Goal: Transaction & Acquisition: Subscribe to service/newsletter

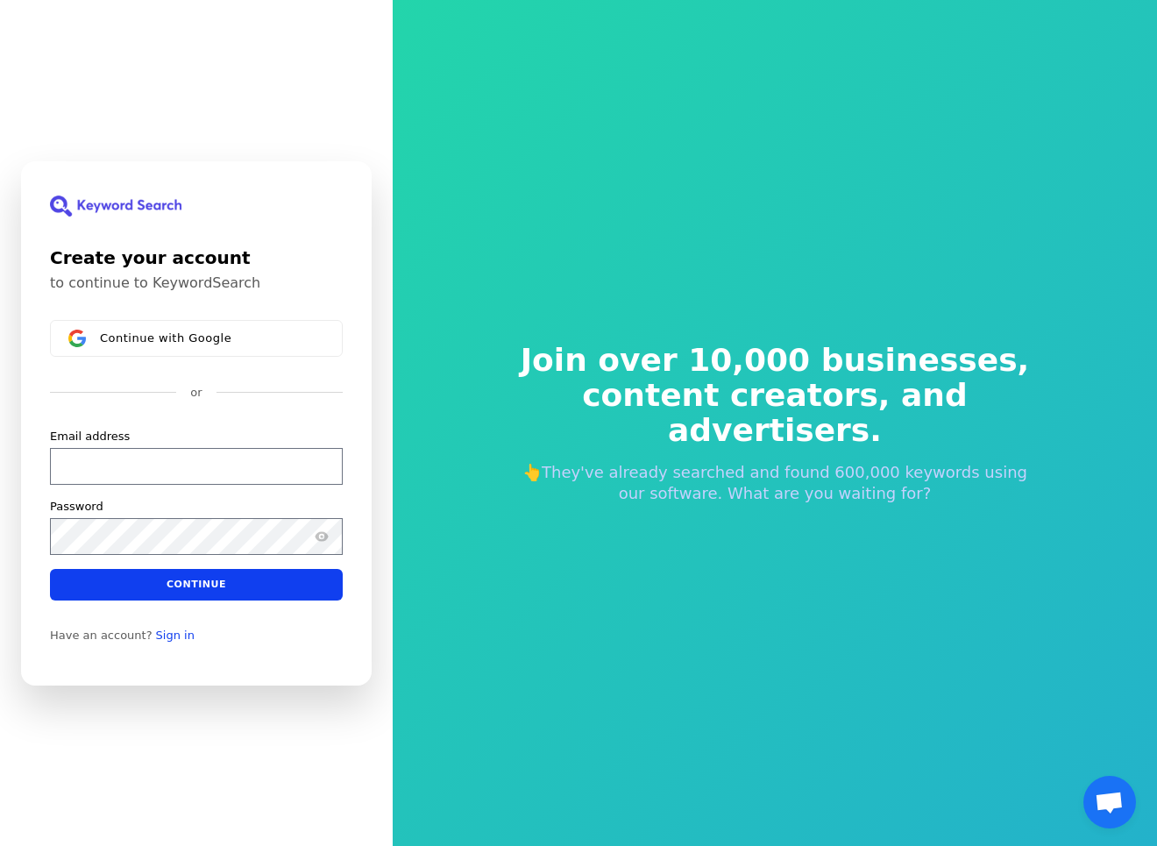
scroll to position [1, 0]
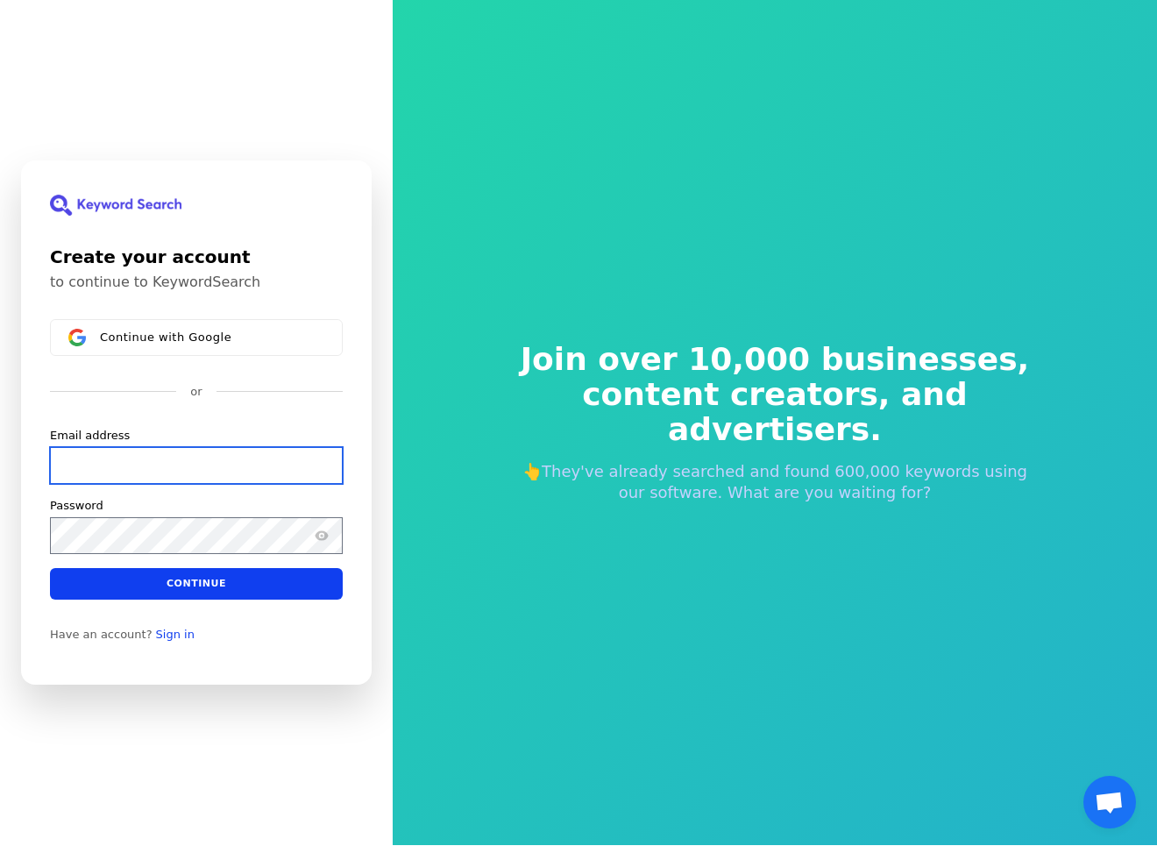
click at [77, 456] on input "Email address" at bounding box center [196, 464] width 293 height 37
paste input "[EMAIL_ADDRESS][DOMAIN_NAME]"
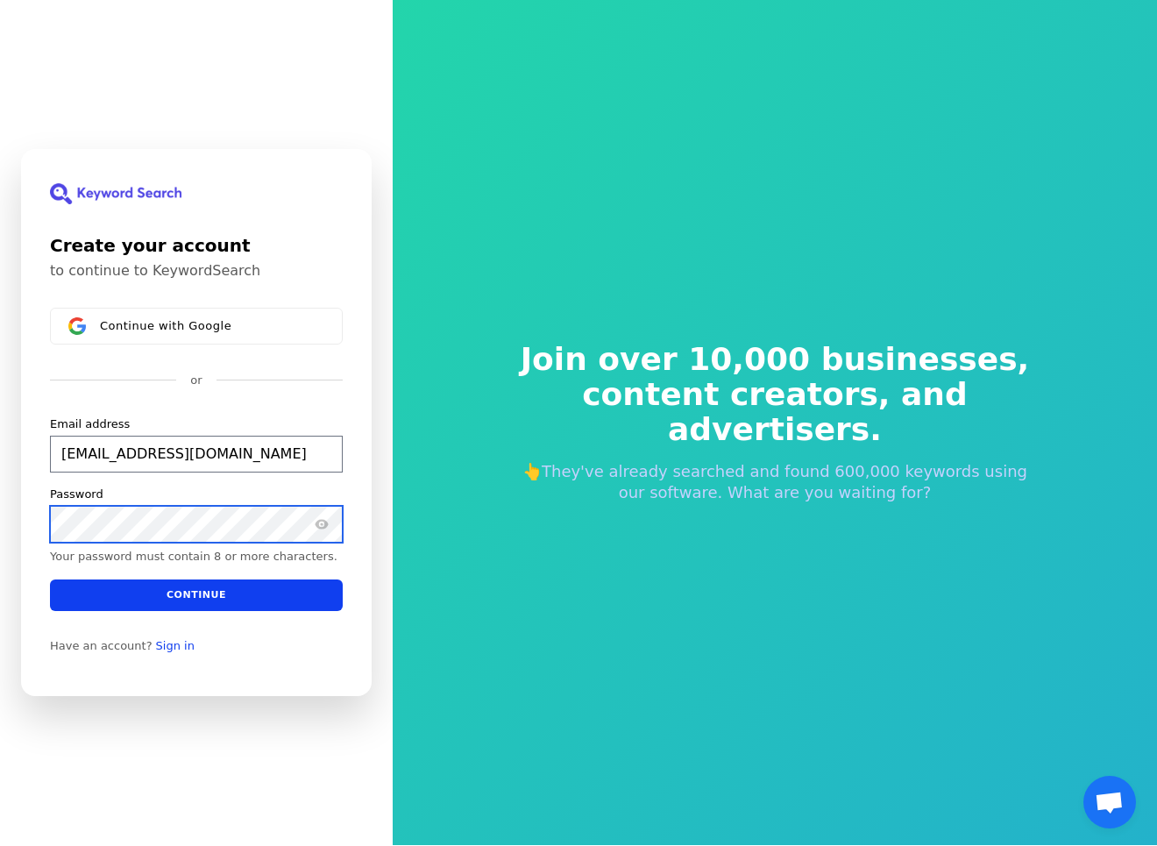
scroll to position [0, 0]
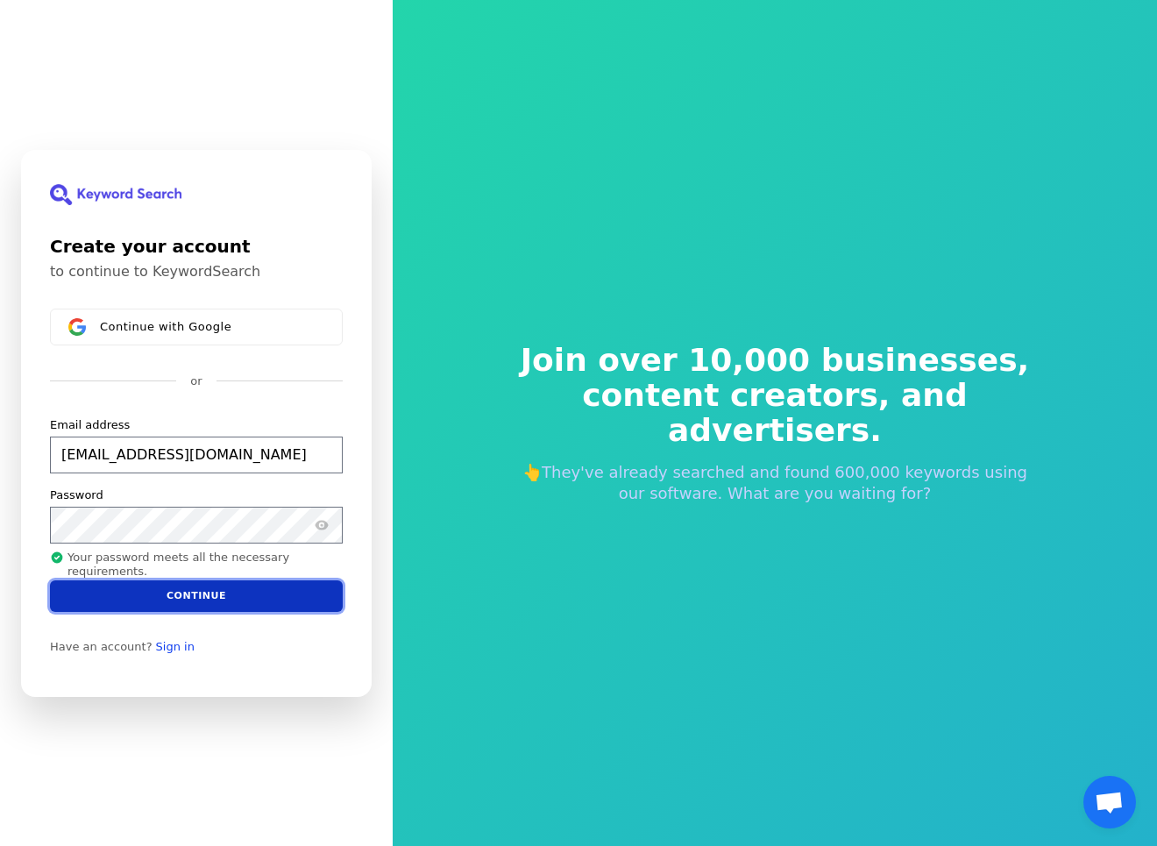
click at [142, 601] on button "Continue" at bounding box center [196, 595] width 293 height 32
type input "[EMAIL_ADDRESS][DOMAIN_NAME]"
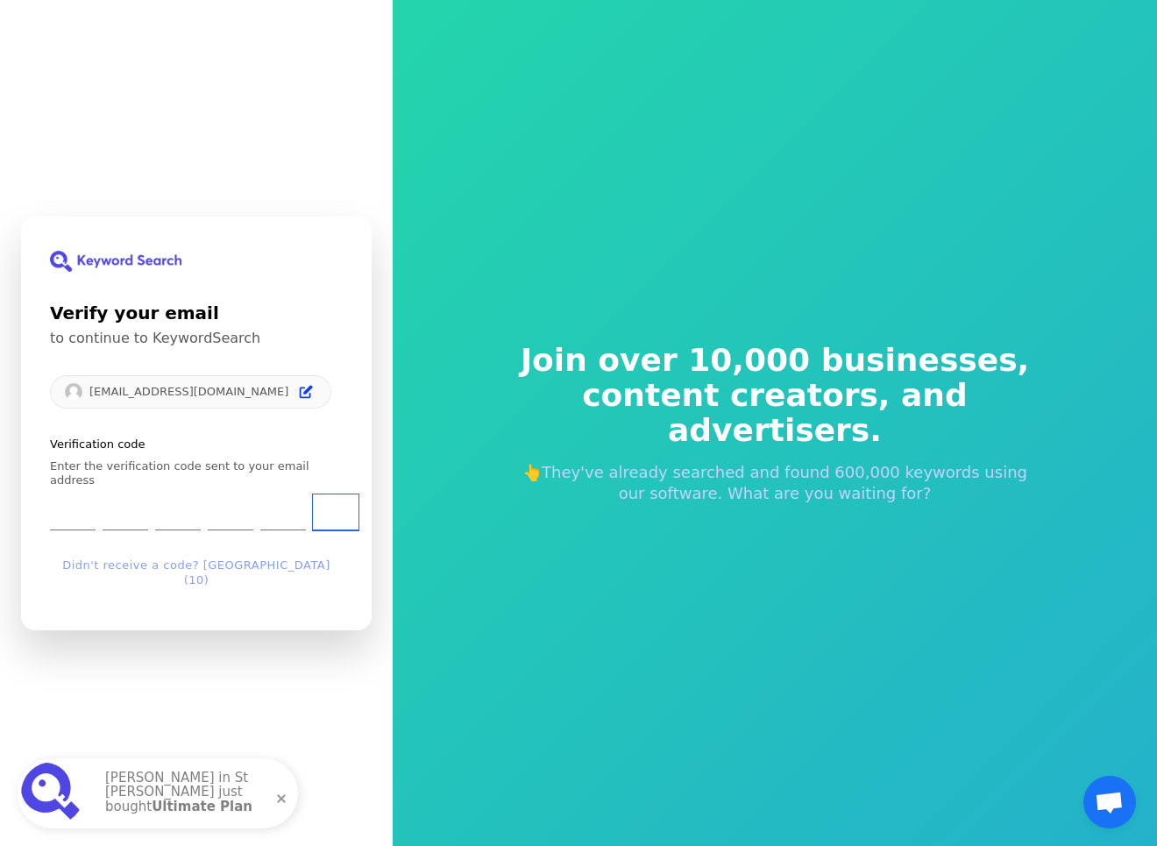
paste input "9"
type input "1"
type input "2"
type input "1"
type input "2"
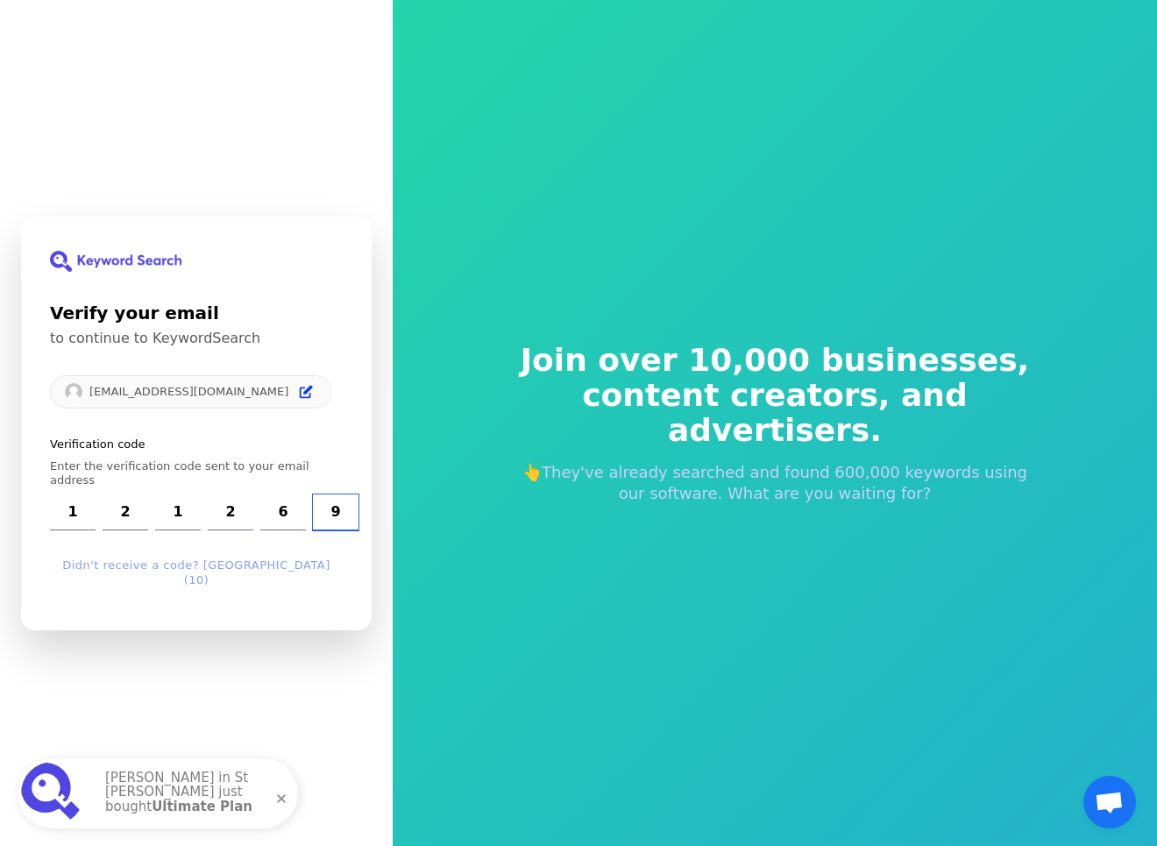
type input "6"
type input "9"
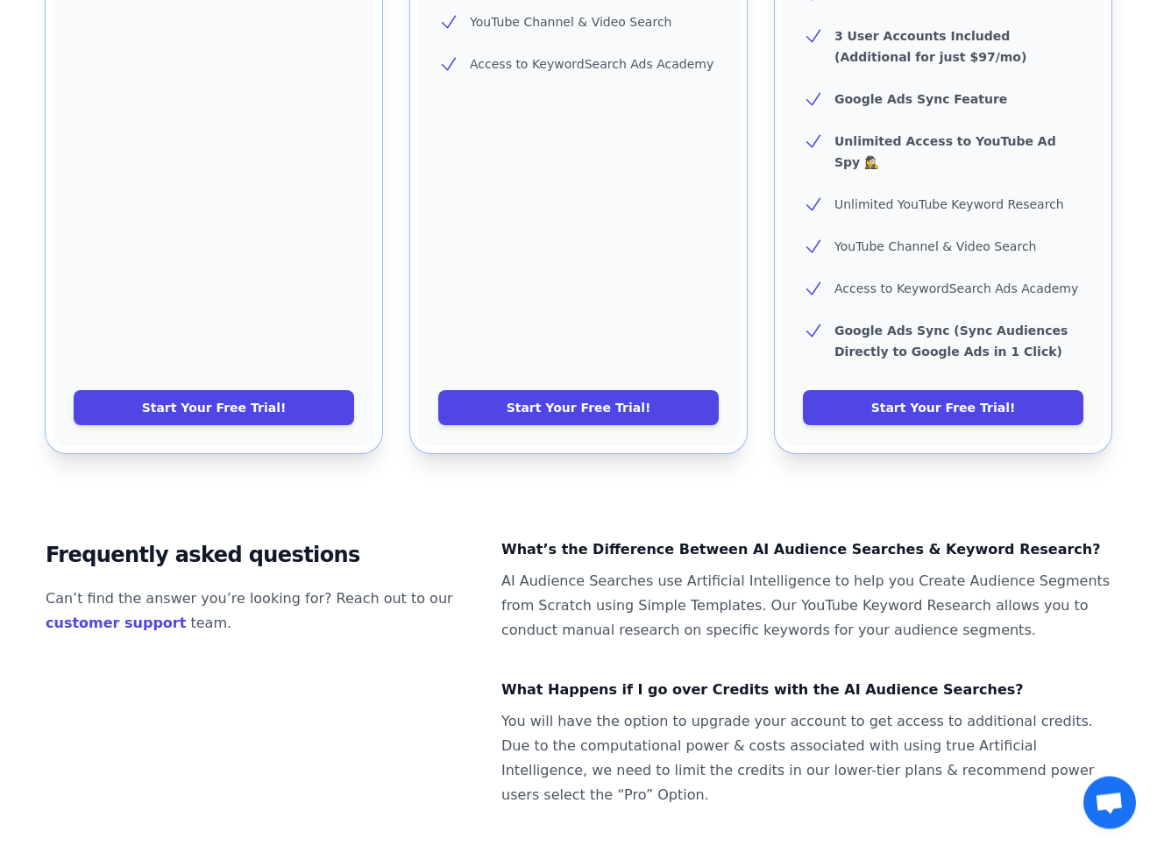
scroll to position [894, 0]
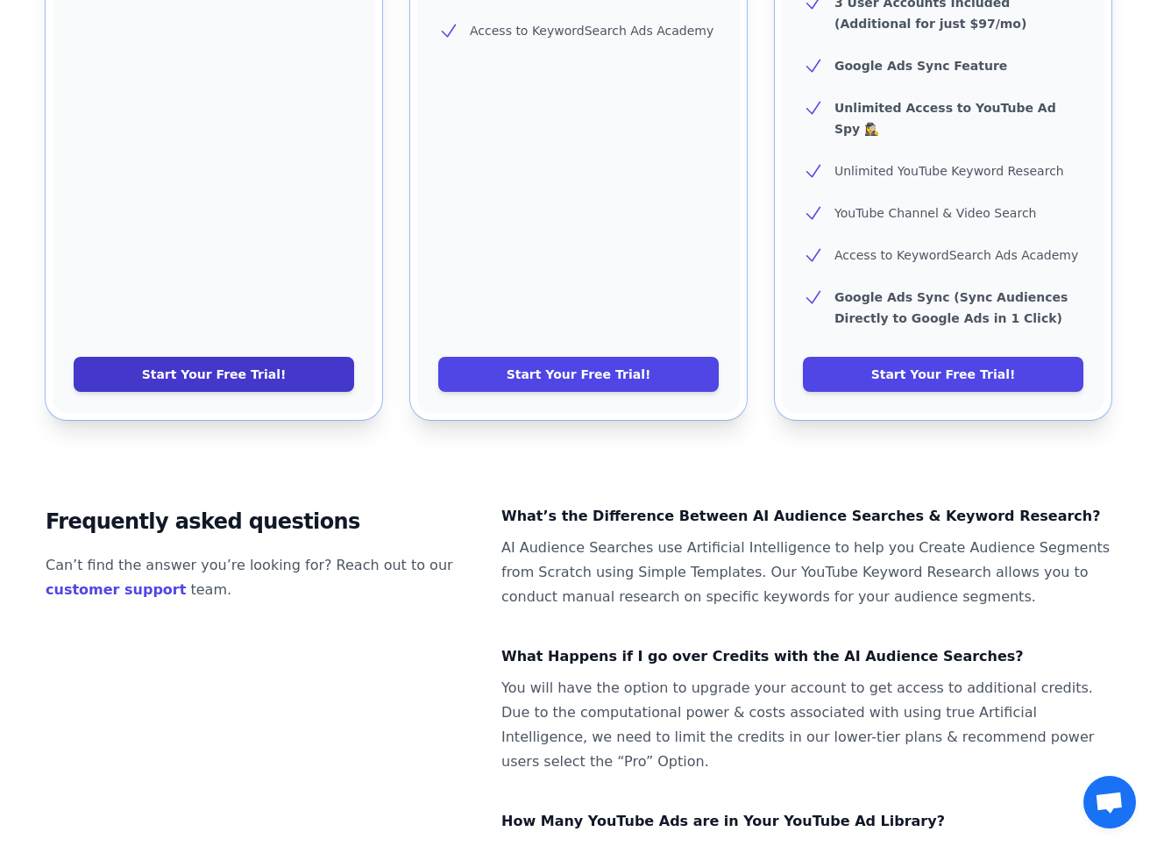
click at [312, 357] on link "Start Your Free Trial!" at bounding box center [214, 374] width 281 height 35
